Goal: Task Accomplishment & Management: Use online tool/utility

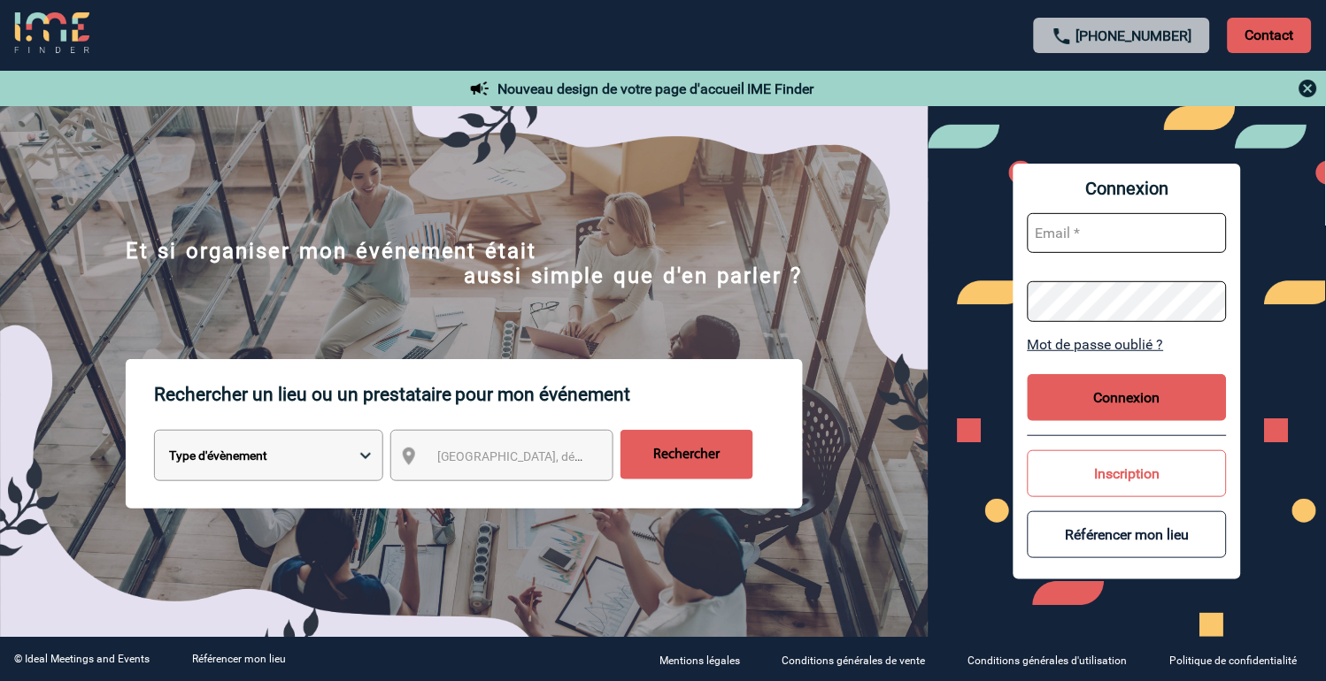
type input "vkalb@ime-groupe.com"
drag, startPoint x: 1136, startPoint y: 386, endPoint x: 1145, endPoint y: 396, distance: 13.2
click at [1136, 389] on button "Connexion" at bounding box center [1127, 397] width 199 height 47
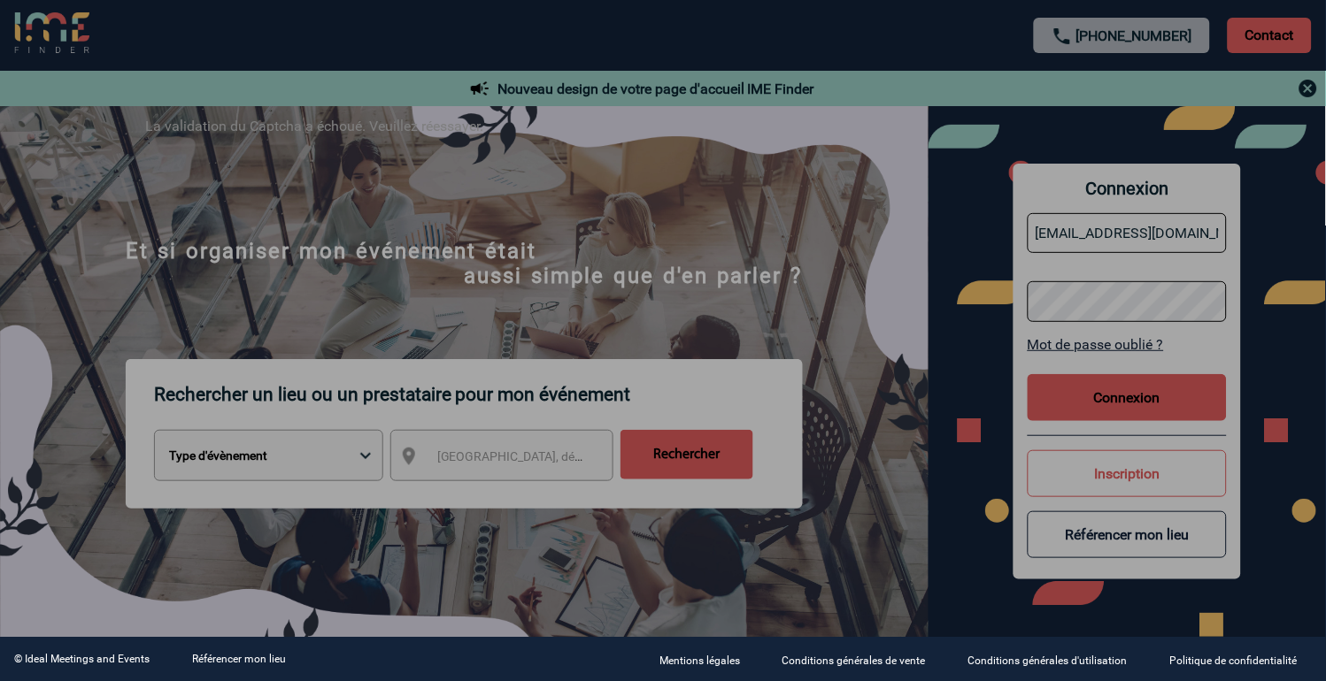
click at [1110, 392] on div at bounding box center [663, 340] width 1326 height 681
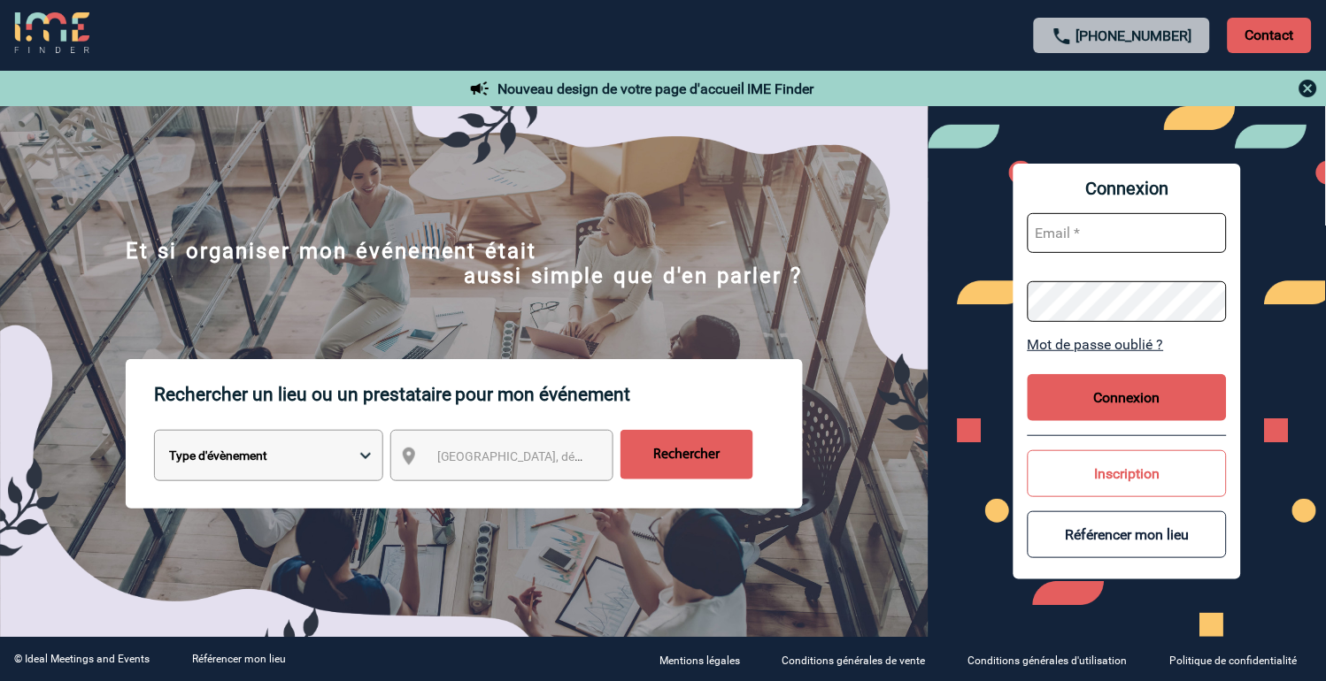
type input "vkalb@ime-groupe.com"
click at [1100, 403] on button "Connexion" at bounding box center [1127, 397] width 199 height 47
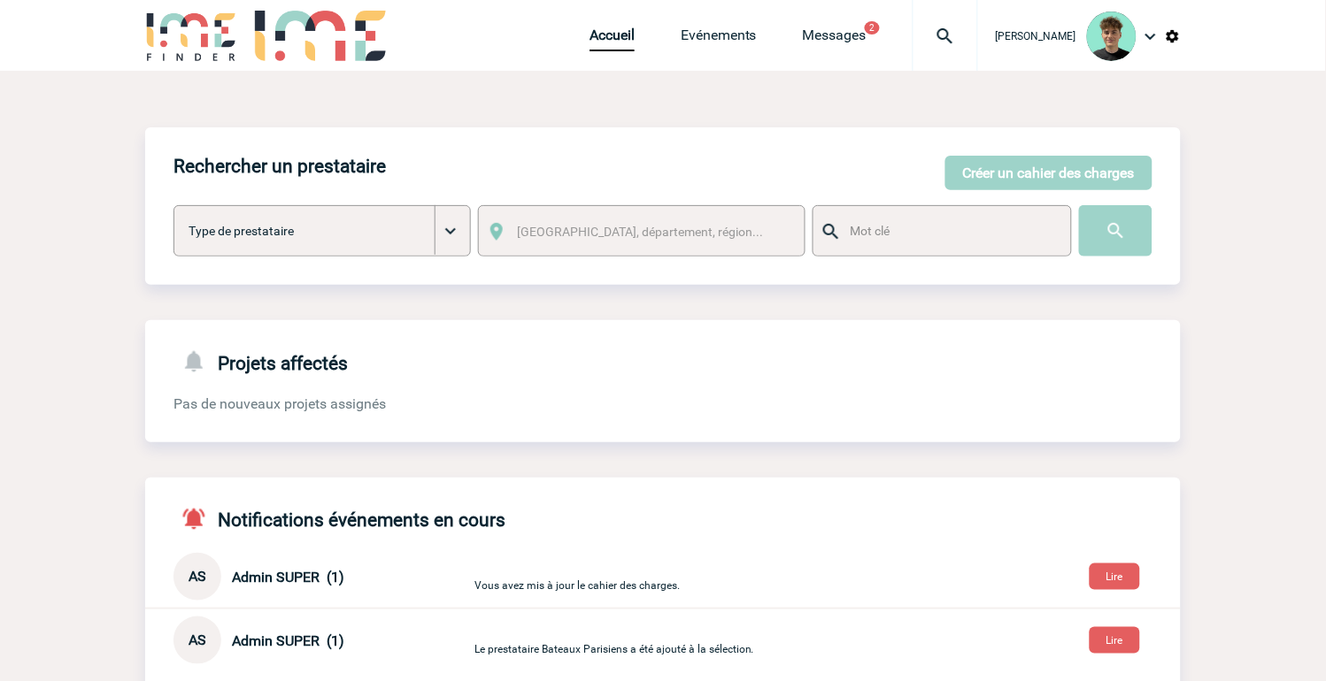
click at [965, 55] on div at bounding box center [944, 35] width 65 height 71
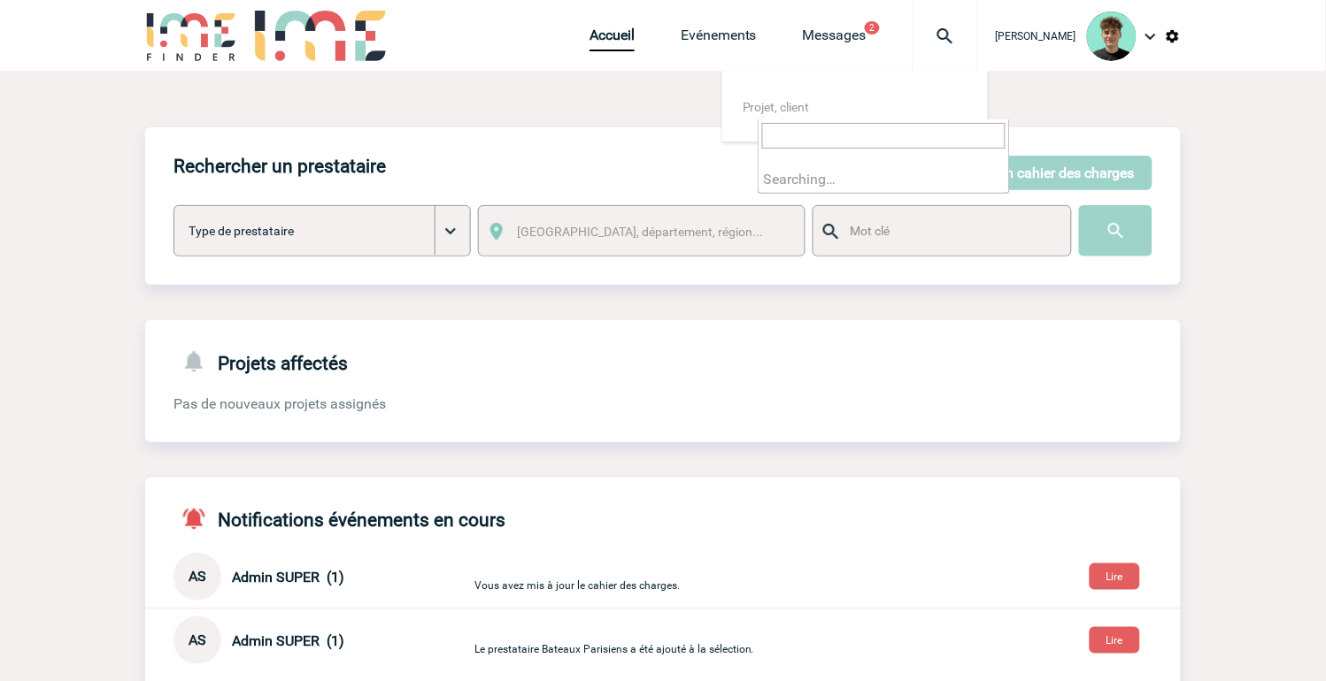
type input "2000425955"
click at [886, 130] on input "2000425955" at bounding box center [883, 136] width 243 height 26
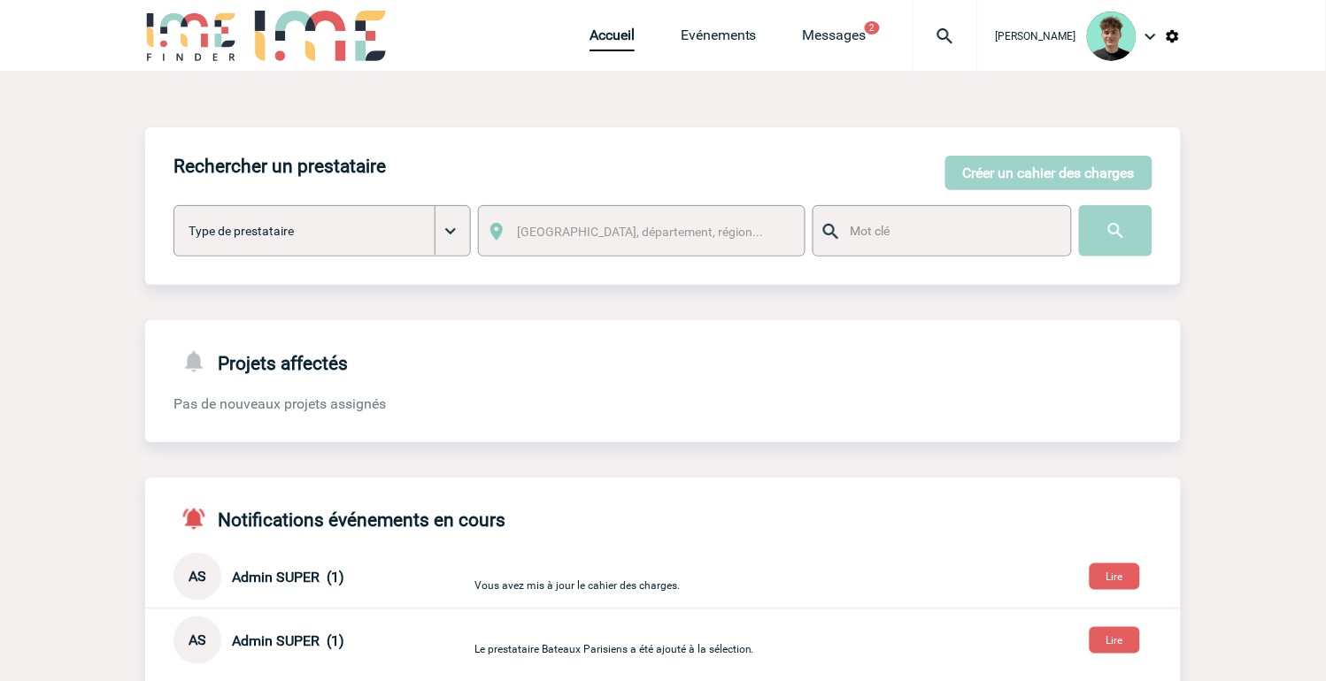
click at [977, 31] on img at bounding box center [945, 36] width 64 height 21
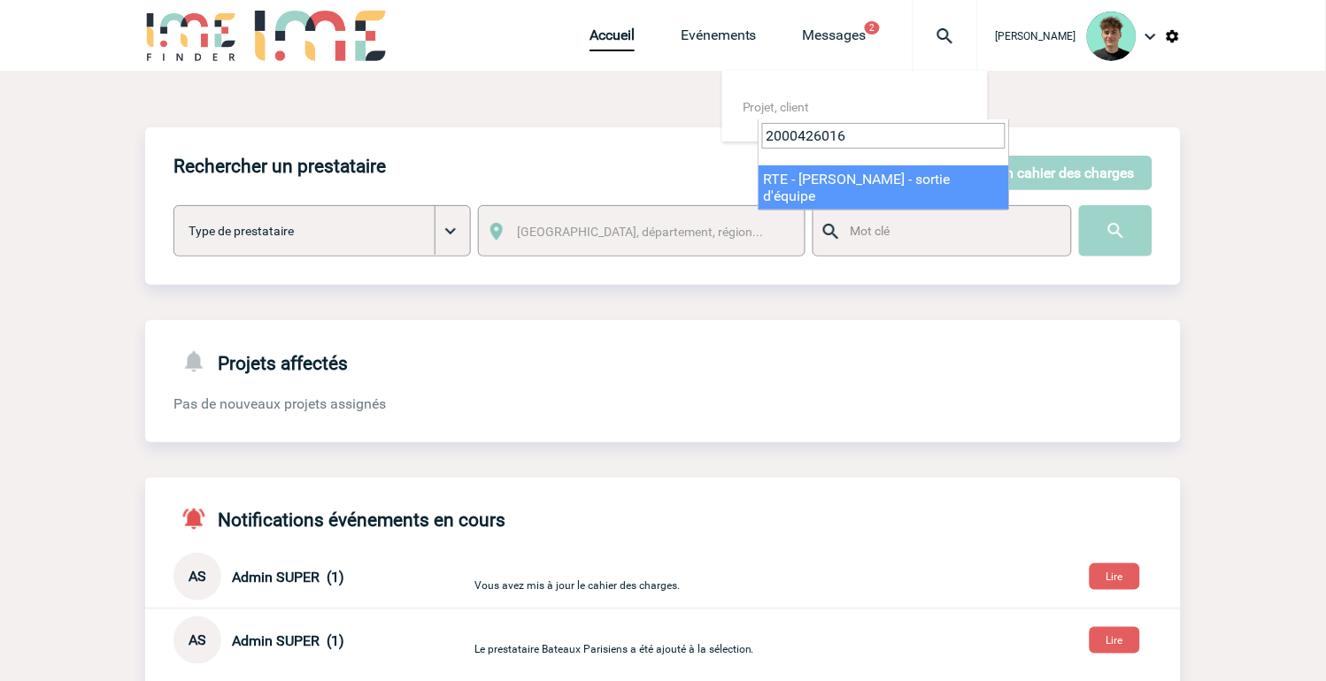
type input "2000426016"
select select "25517"
